Goal: Task Accomplishment & Management: Manage account settings

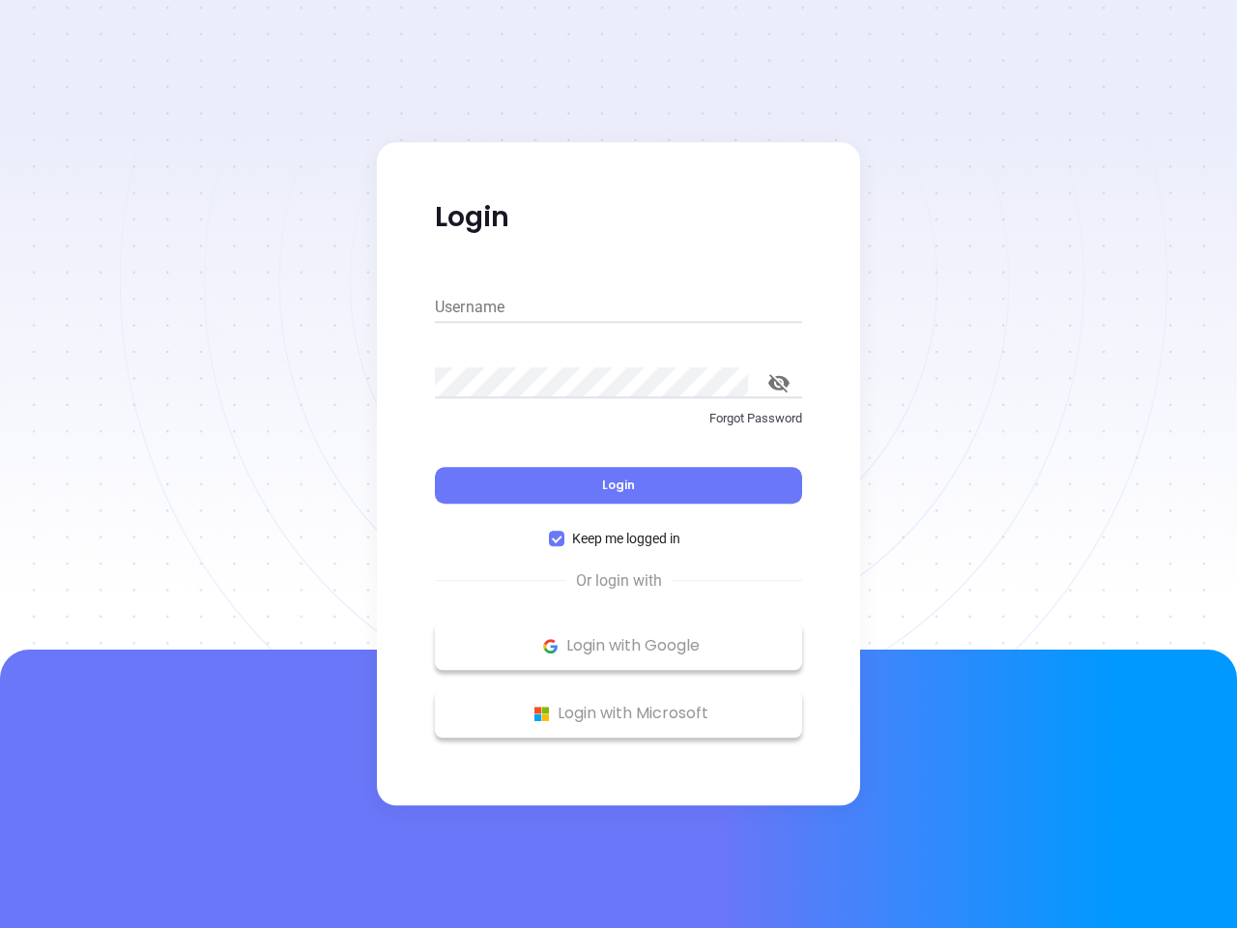
click at [619, 464] on div "Login" at bounding box center [618, 474] width 367 height 60
click at [619, 307] on input "Username" at bounding box center [618, 307] width 367 height 31
click at [779, 383] on icon "toggle password visibility" at bounding box center [779, 383] width 21 height 18
click at [619, 485] on span "Login" at bounding box center [618, 485] width 33 height 16
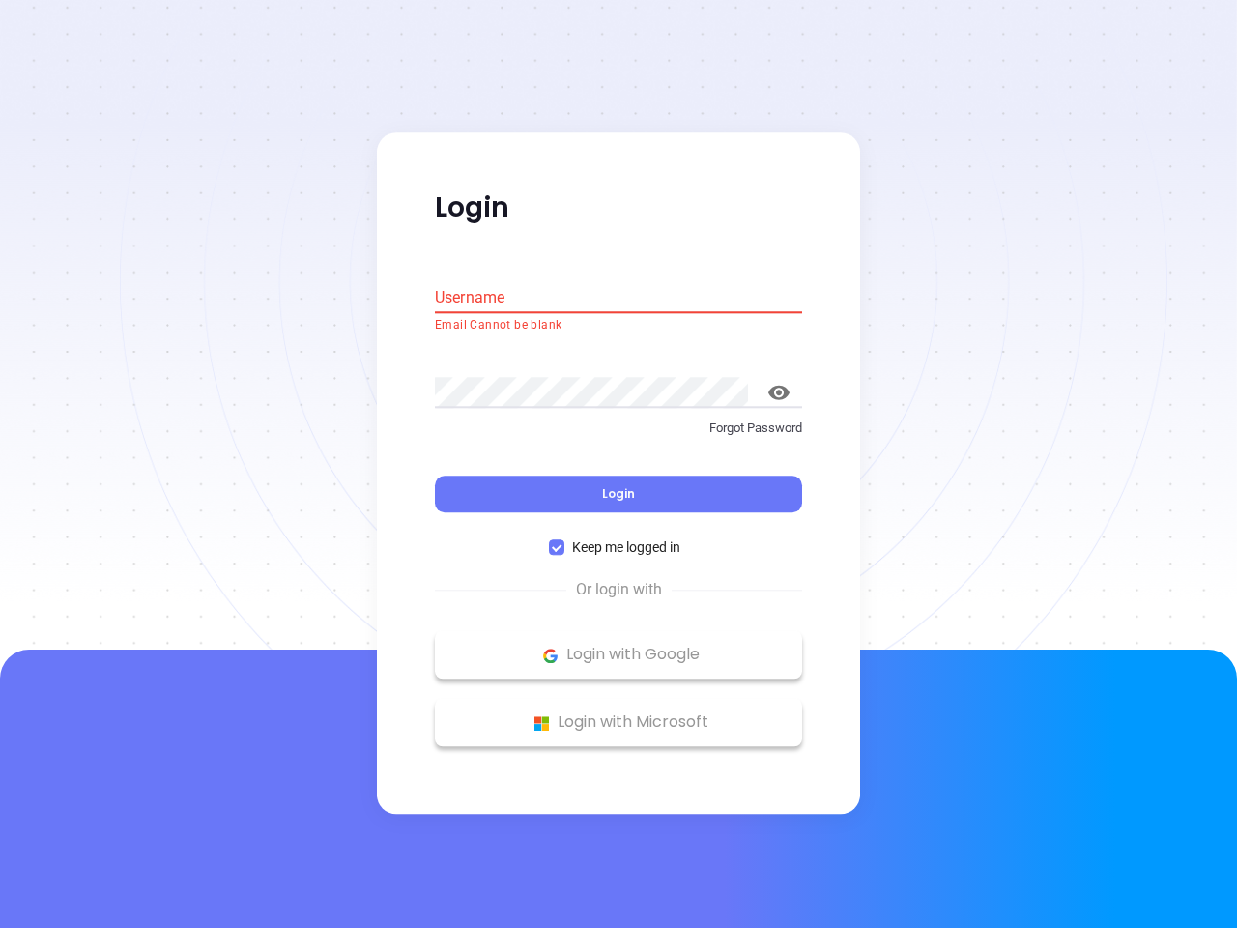
click at [619, 538] on span "Keep me logged in" at bounding box center [627, 547] width 124 height 21
click at [565, 540] on input "Keep me logged in" at bounding box center [556, 547] width 15 height 15
checkbox input "false"
click at [619, 646] on p "Login with Google" at bounding box center [619, 655] width 348 height 29
click at [619, 713] on p "Login with Microsoft" at bounding box center [619, 723] width 348 height 29
